Goal: Task Accomplishment & Management: Manage account settings

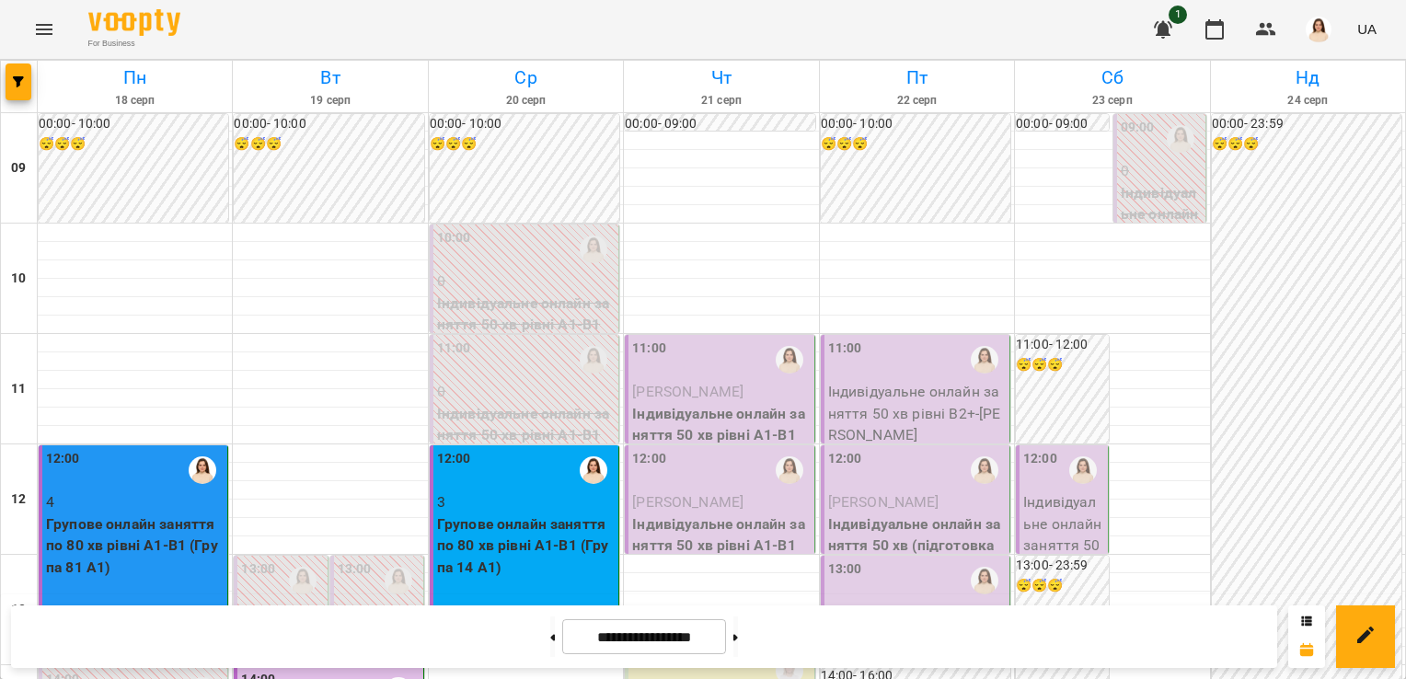
scroll to position [29, 0]
click at [738, 650] on button at bounding box center [735, 636] width 5 height 40
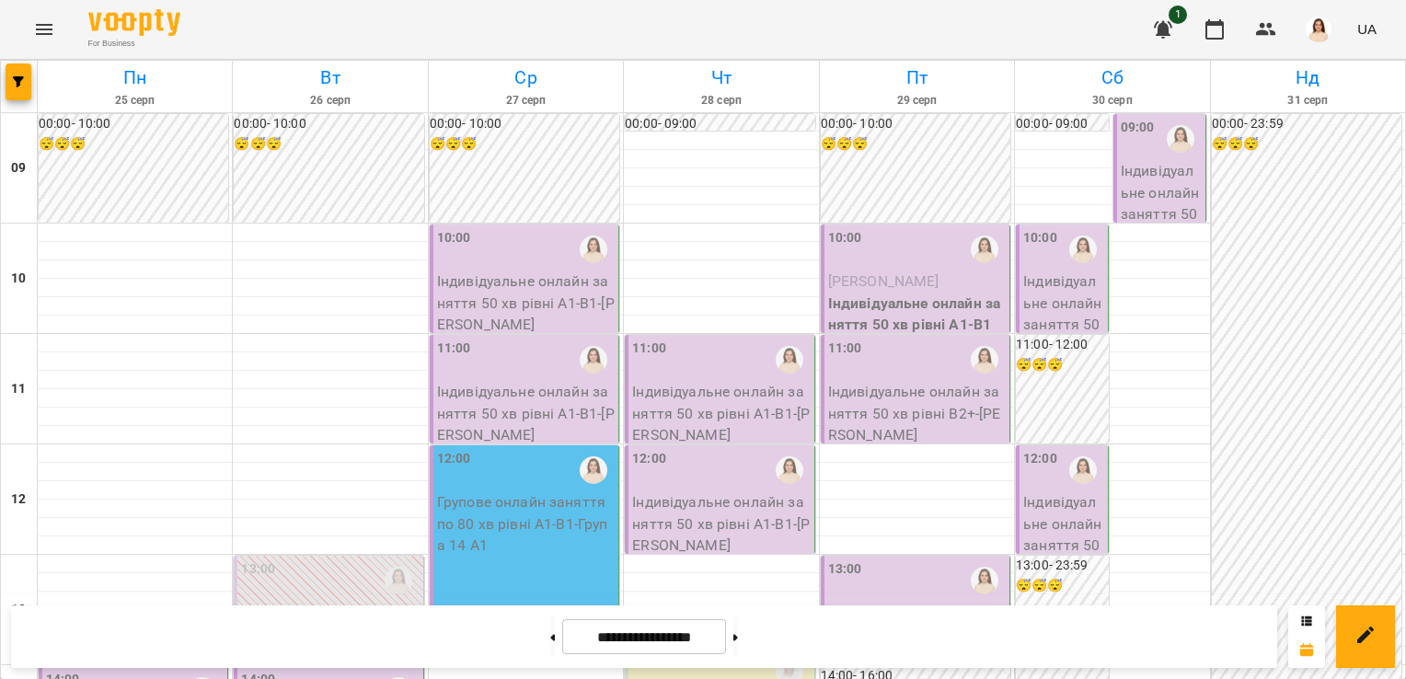
scroll to position [118, 0]
click at [550, 633] on button at bounding box center [552, 636] width 5 height 40
type input "**********"
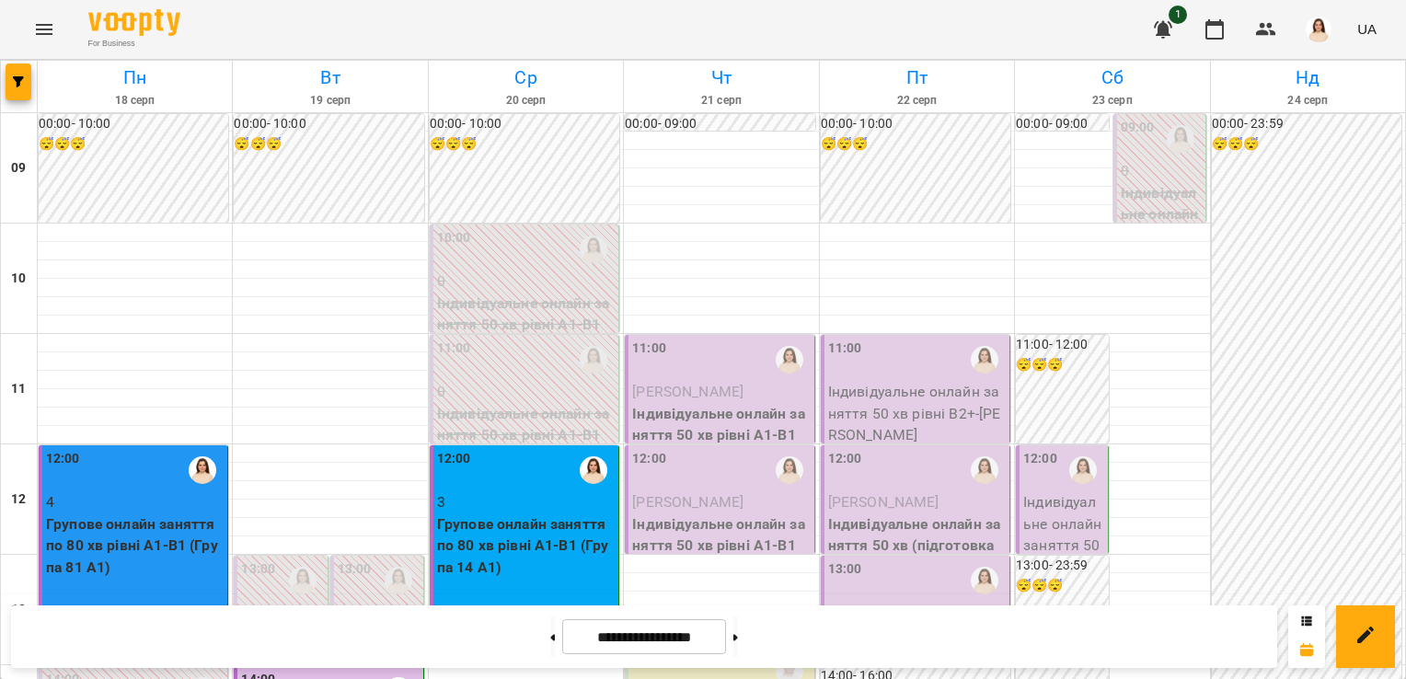
click at [731, 381] on p "[PERSON_NAME]" at bounding box center [721, 392] width 178 height 22
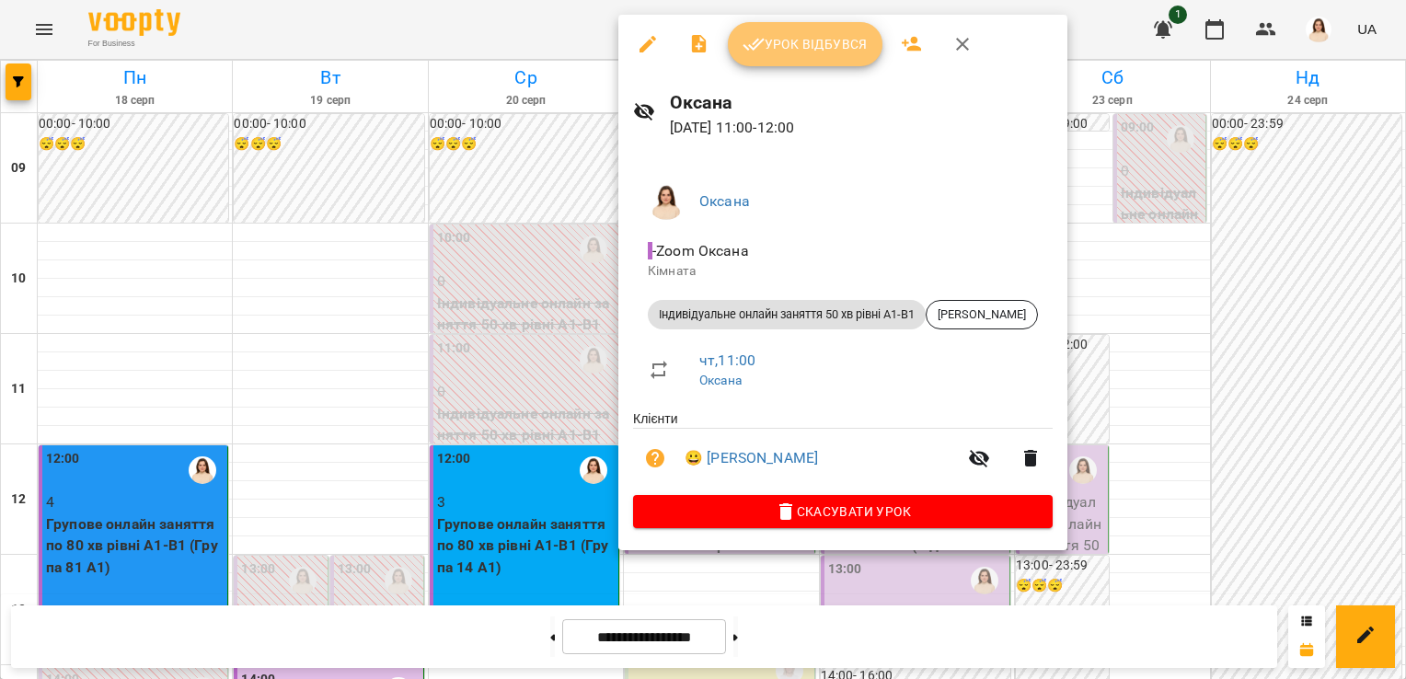
click at [796, 42] on span "Урок відбувся" at bounding box center [805, 44] width 125 height 22
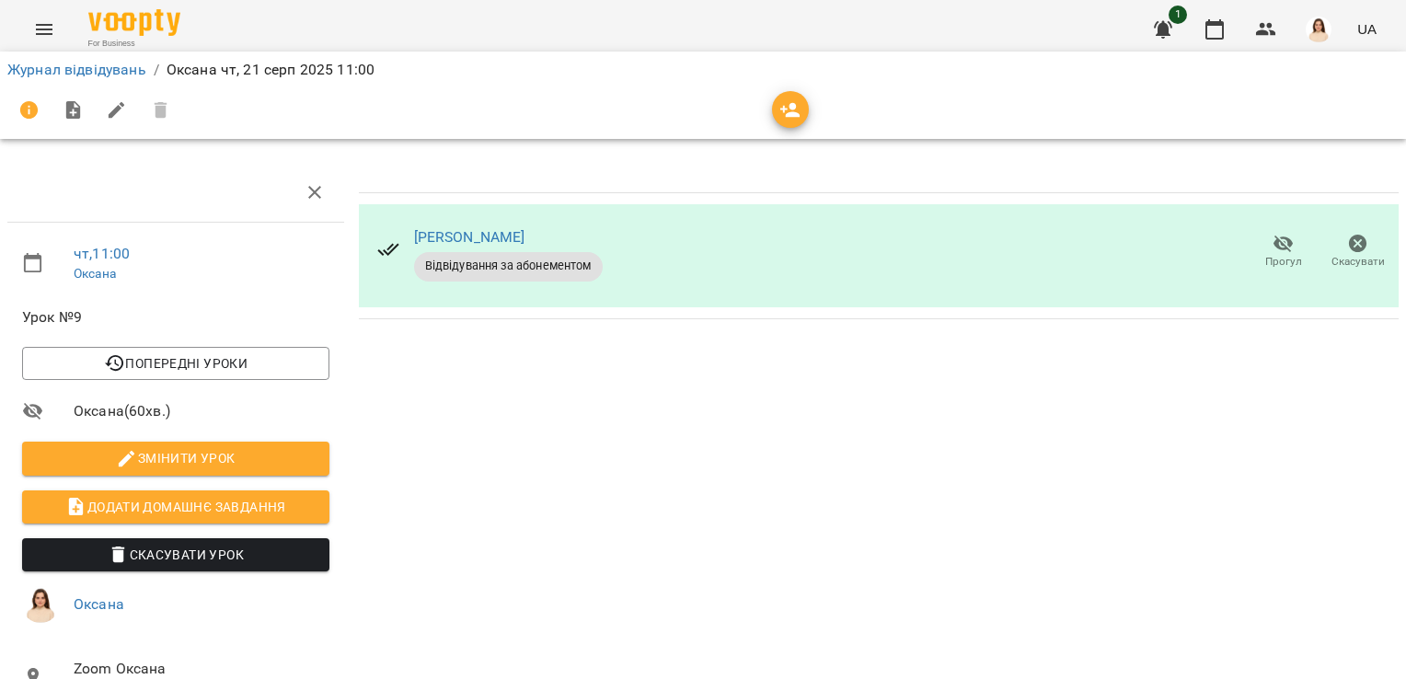
click at [70, 80] on div "Журнал відвідувань / [PERSON_NAME] [DATE] 11:00" at bounding box center [703, 69] width 1399 height 29
click at [66, 72] on link "Журнал відвідувань" at bounding box center [76, 69] width 139 height 17
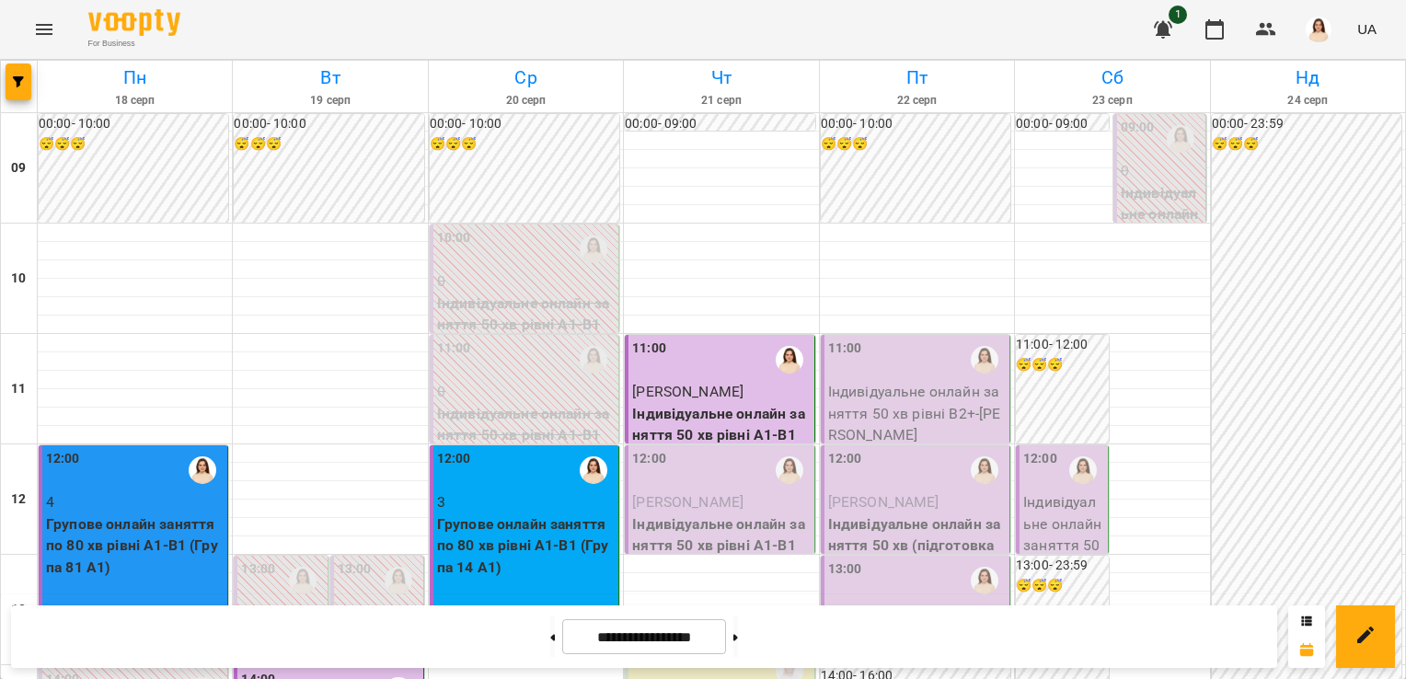
click at [670, 497] on span "[PERSON_NAME]" at bounding box center [687, 501] width 111 height 17
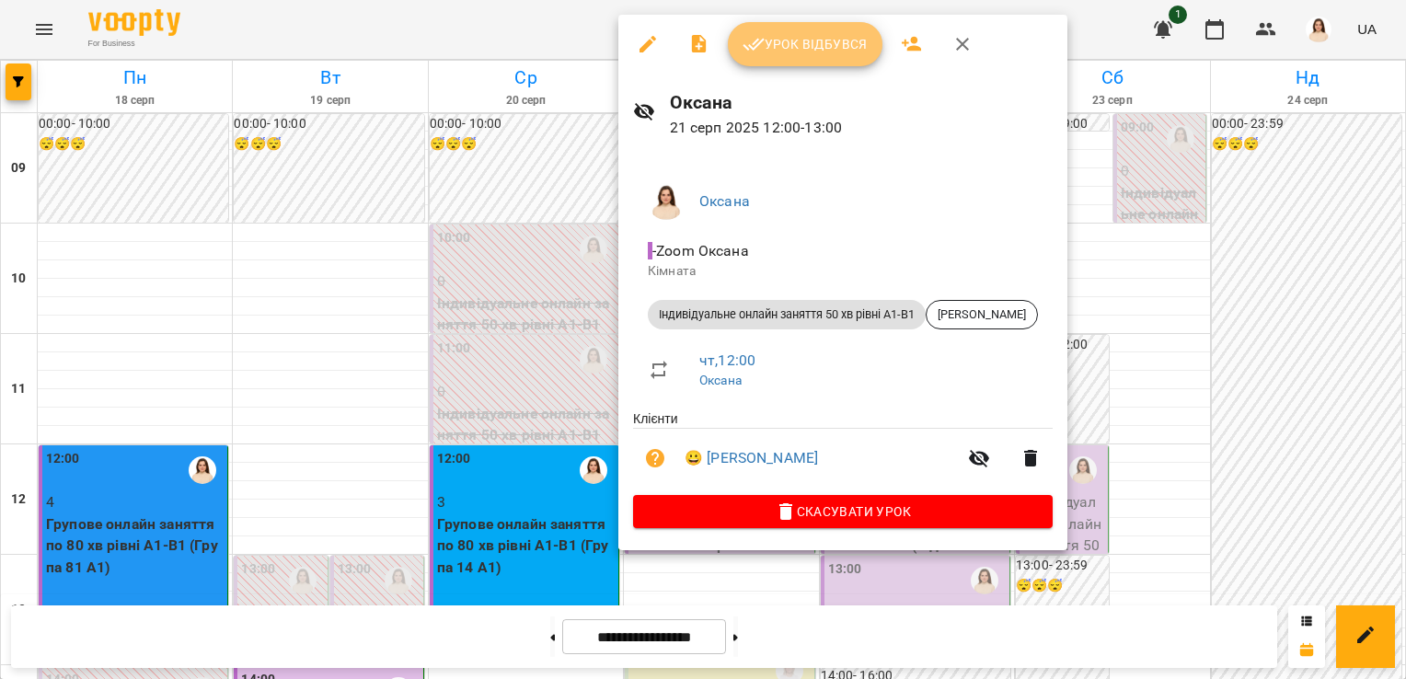
click at [777, 54] on span "Урок відбувся" at bounding box center [805, 44] width 125 height 22
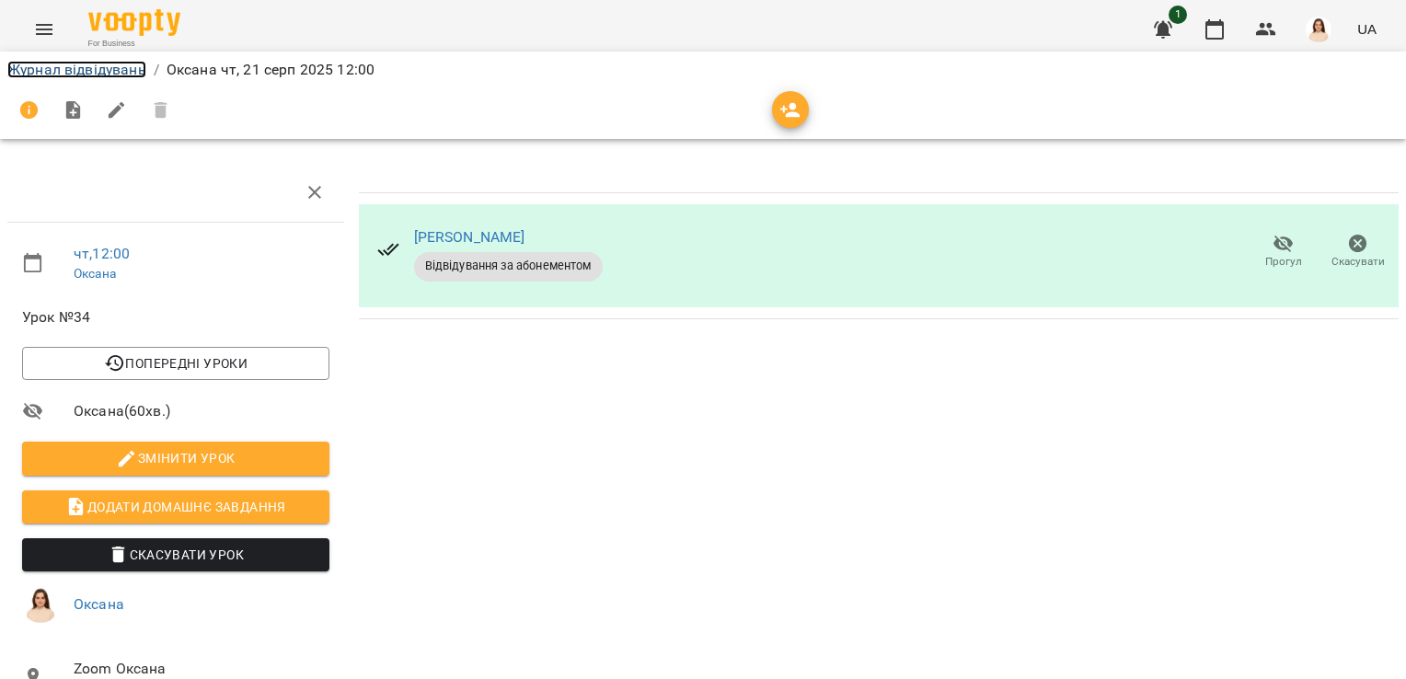
click at [114, 68] on link "Журнал відвідувань" at bounding box center [76, 69] width 139 height 17
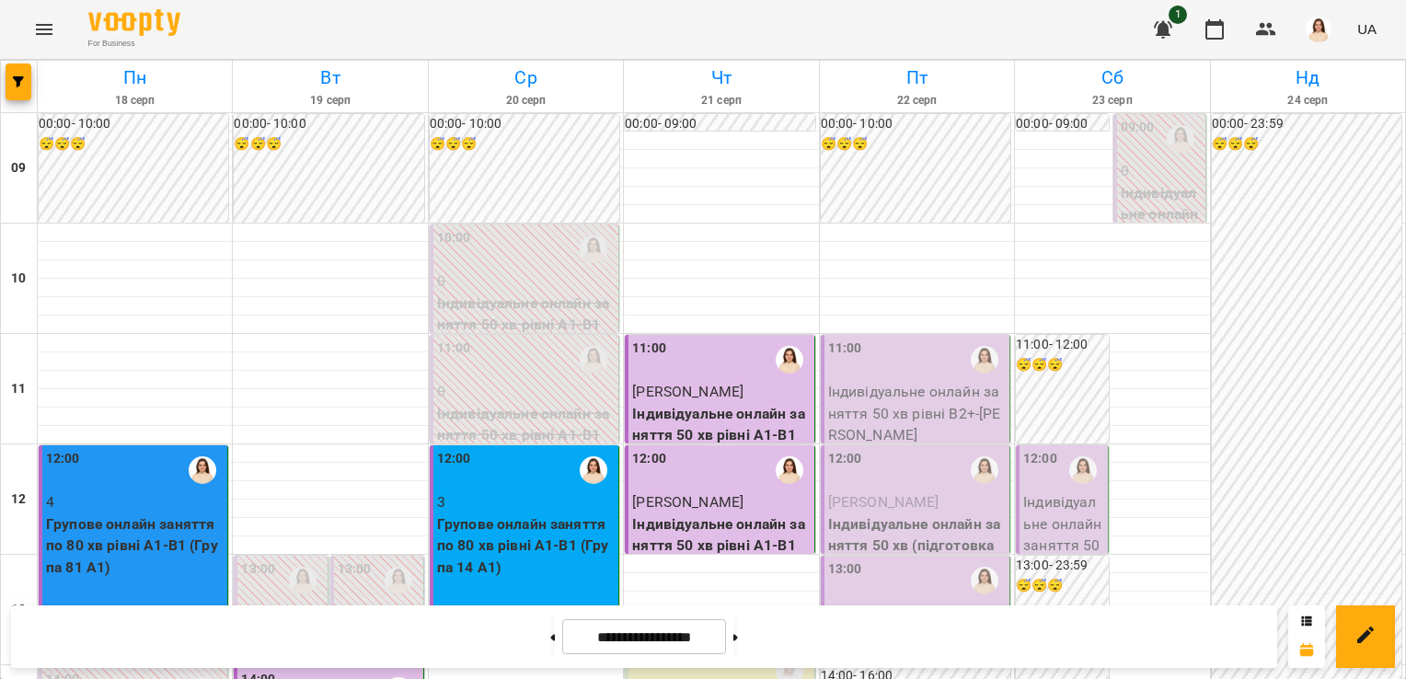
scroll to position [696, 0]
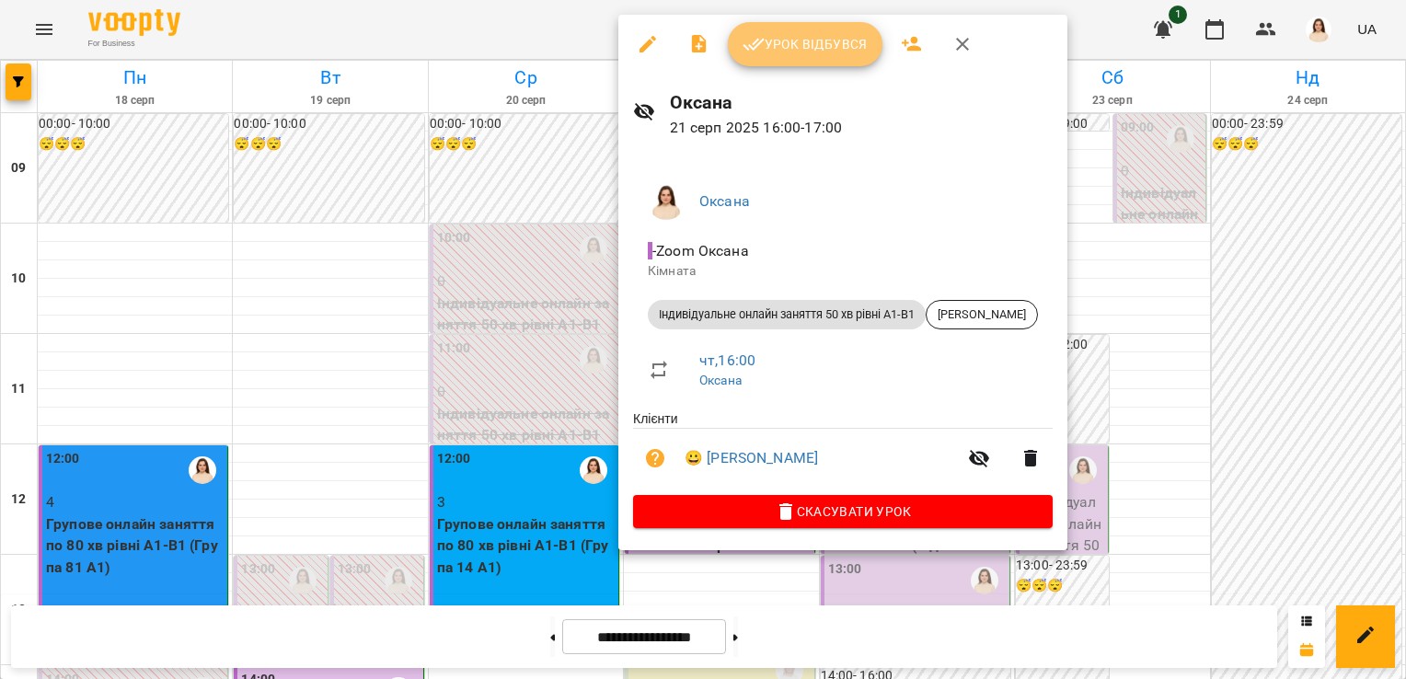
click at [808, 50] on span "Урок відбувся" at bounding box center [805, 44] width 125 height 22
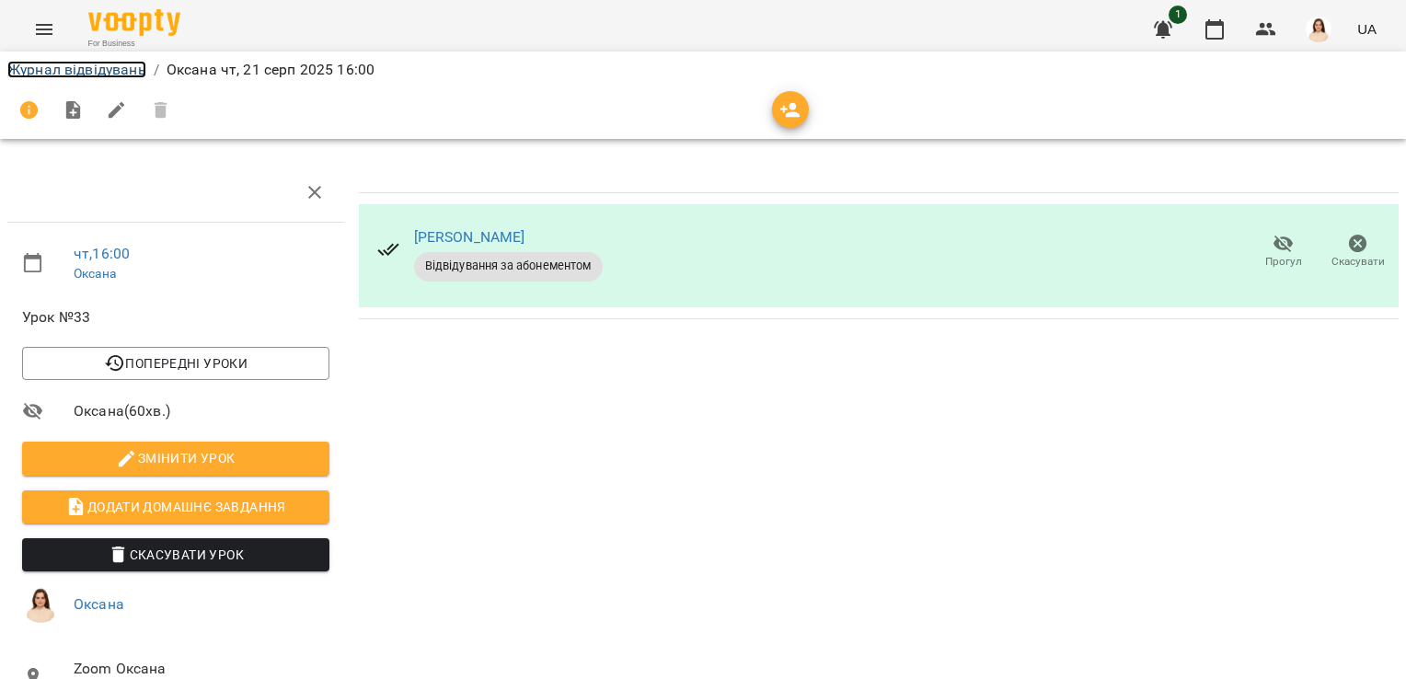
click at [80, 69] on link "Журнал відвідувань" at bounding box center [76, 69] width 139 height 17
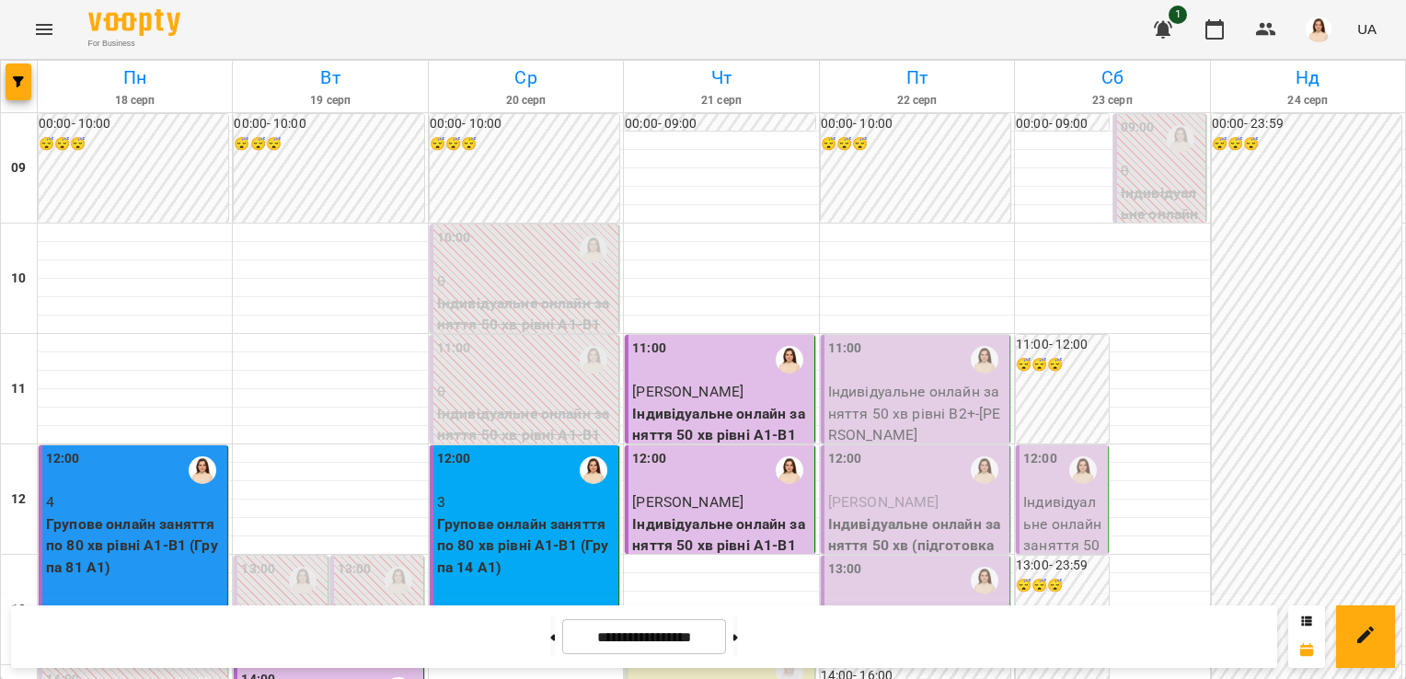
scroll to position [782, 0]
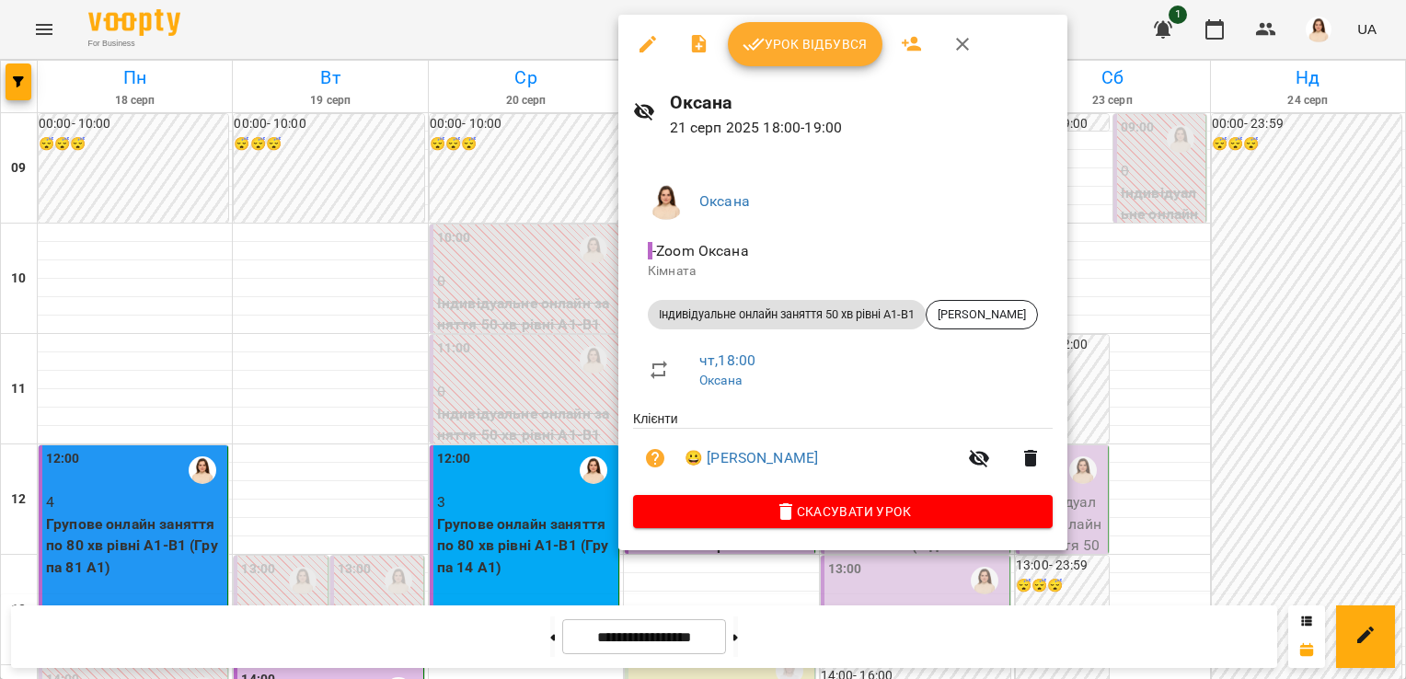
click at [788, 45] on span "Урок відбувся" at bounding box center [805, 44] width 125 height 22
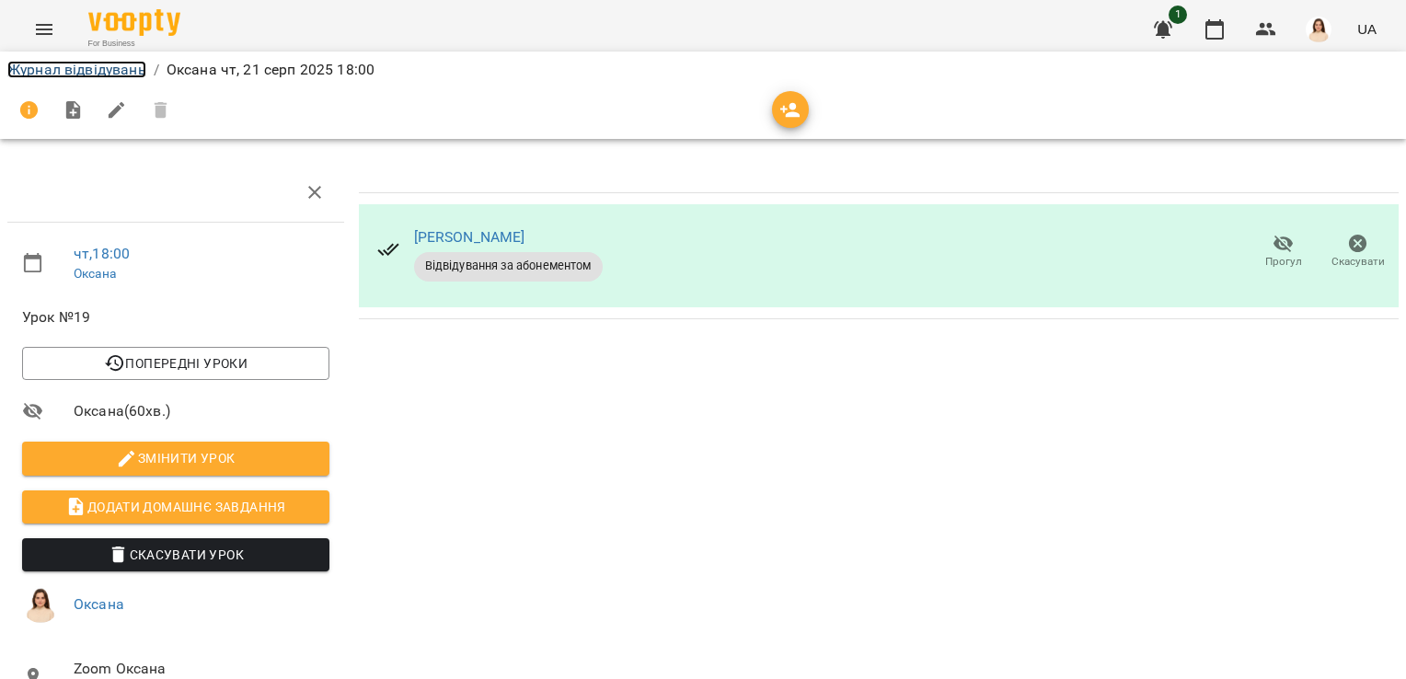
click at [55, 75] on link "Журнал відвідувань" at bounding box center [76, 69] width 139 height 17
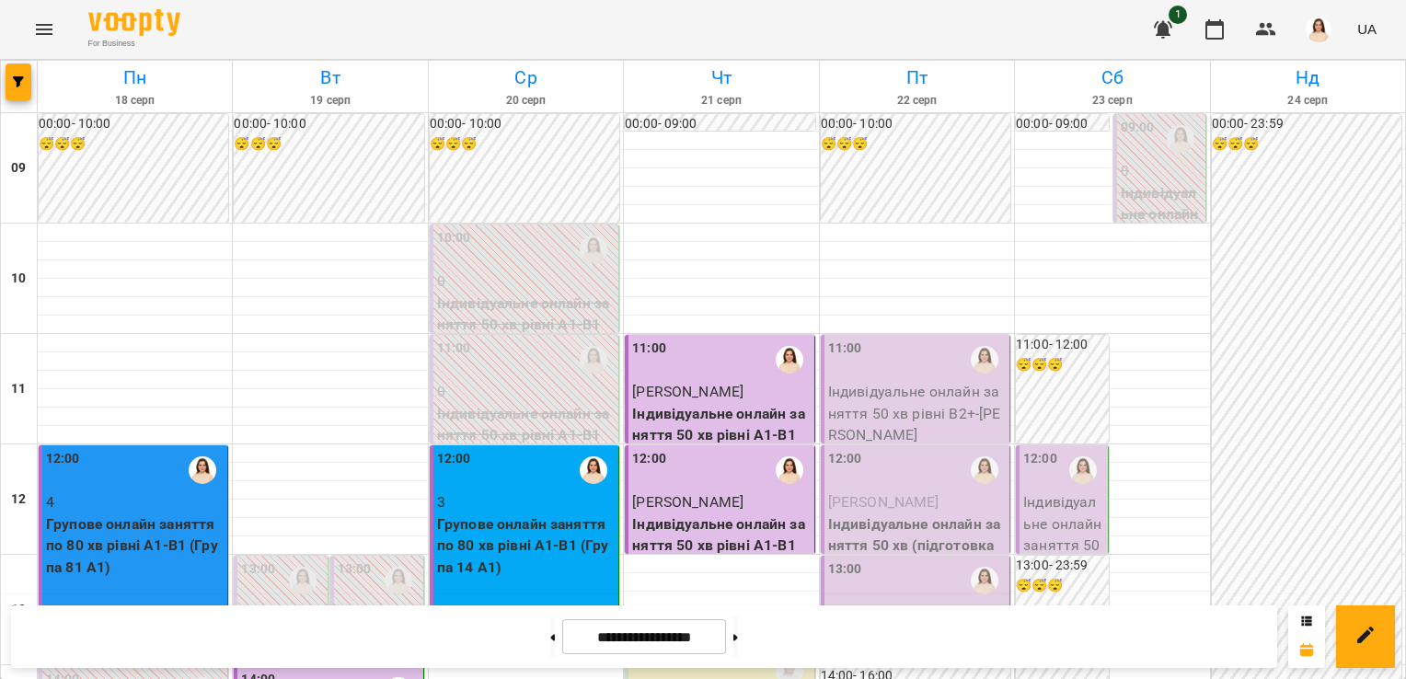
scroll to position [1062, 0]
